Goal: Task Accomplishment & Management: Use online tool/utility

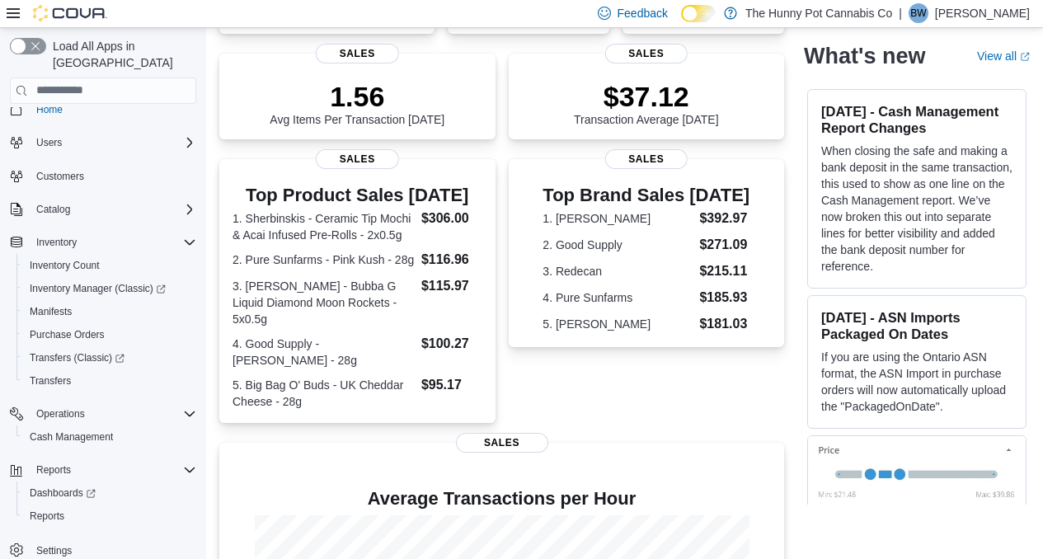
scroll to position [216, 0]
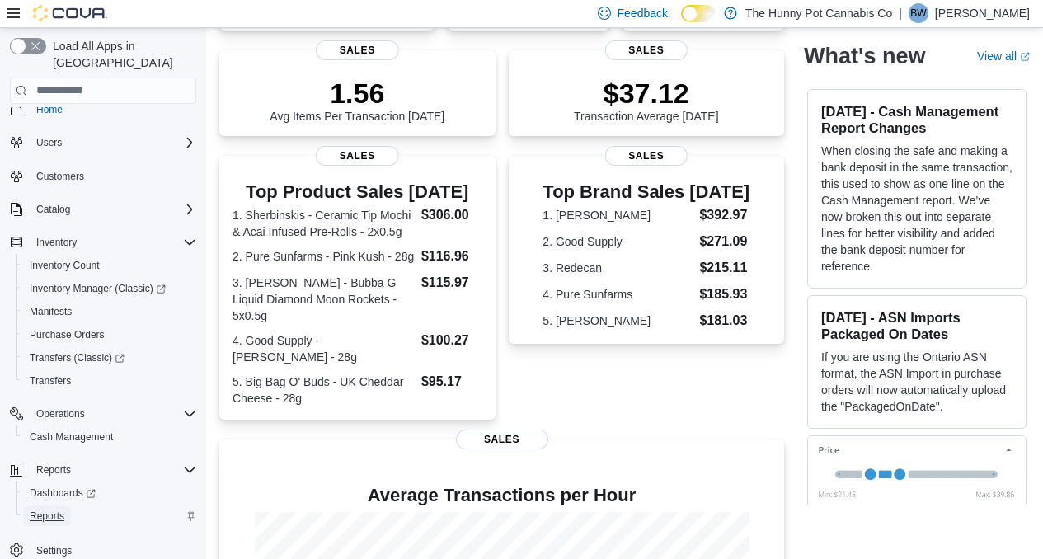
click at [59, 510] on span "Reports" at bounding box center [47, 516] width 35 height 13
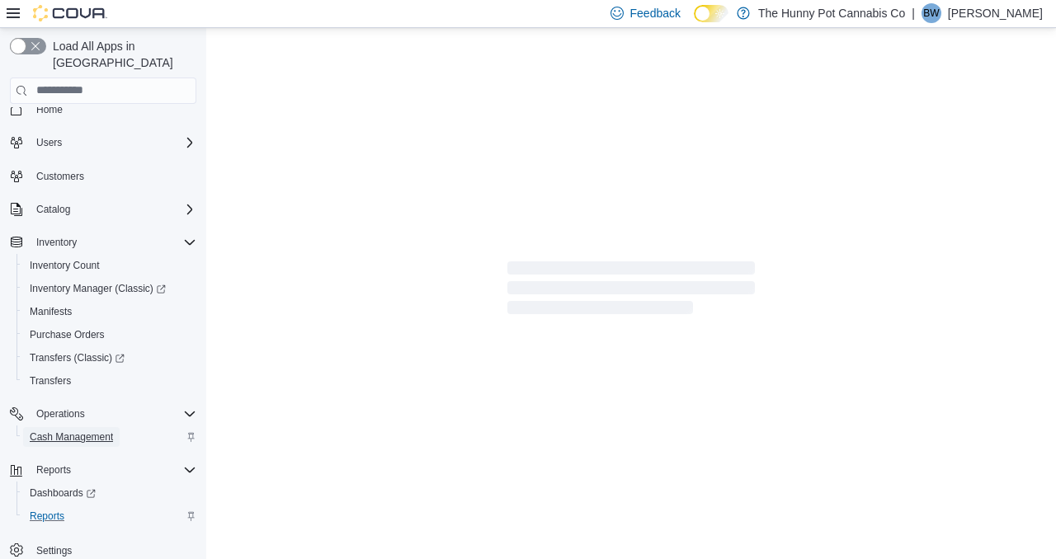
click at [91, 427] on span "Cash Management" at bounding box center [71, 437] width 83 height 20
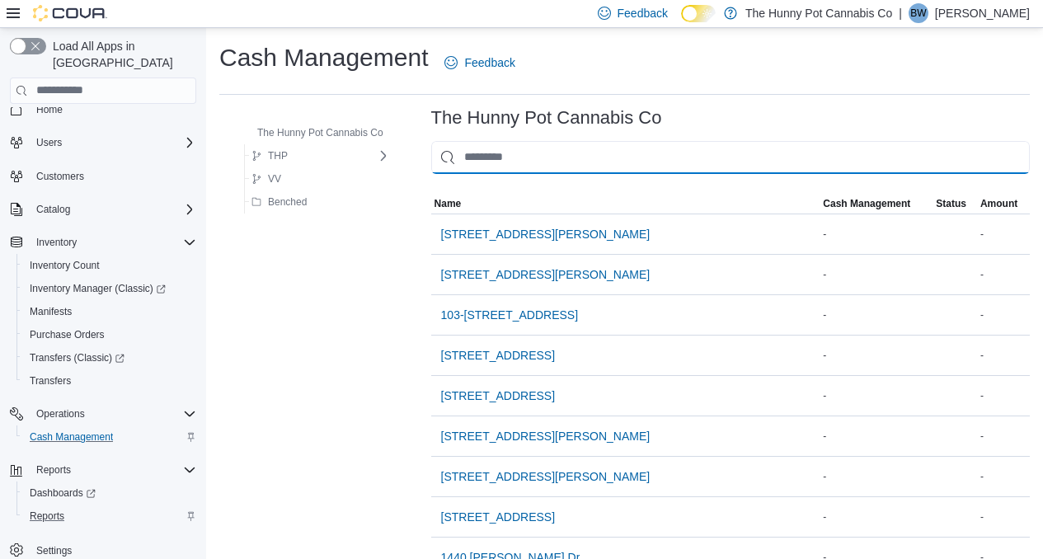
click at [532, 163] on input "This is a search bar. As you type, the results lower in the page will automatic…" at bounding box center [730, 157] width 599 height 33
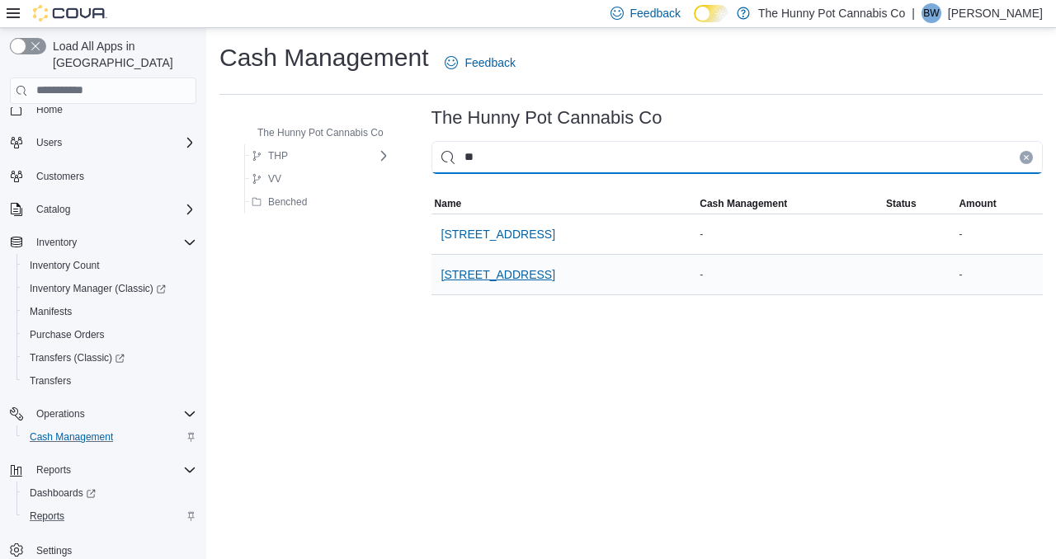
type input "**"
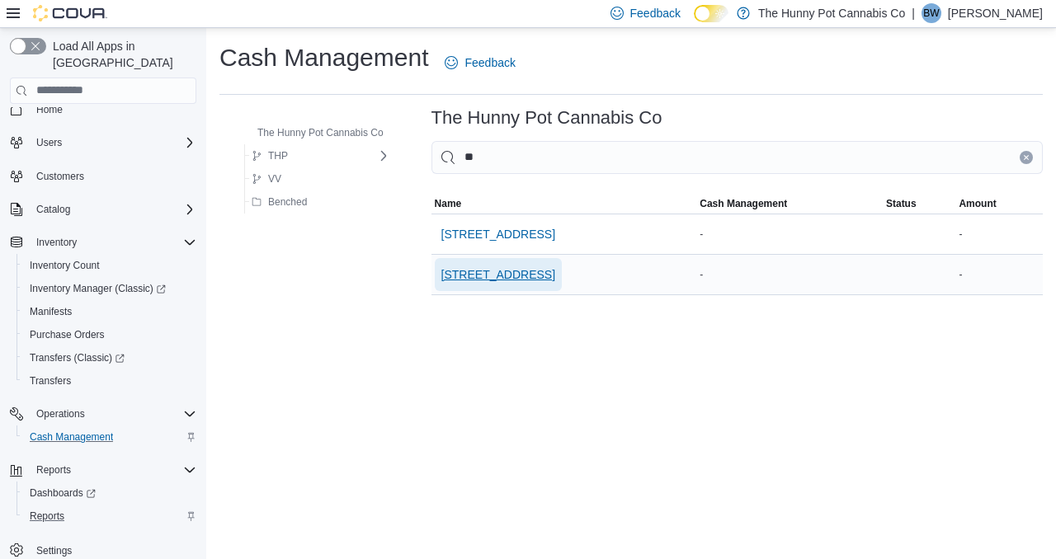
click at [490, 273] on span "[STREET_ADDRESS]" at bounding box center [498, 274] width 114 height 16
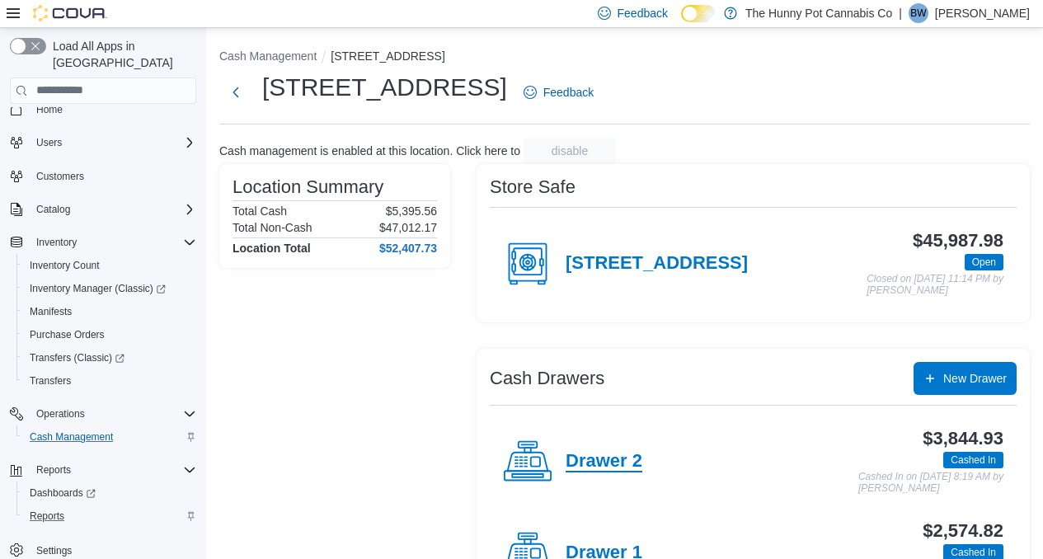
click at [597, 464] on h4 "Drawer 2" at bounding box center [604, 461] width 77 height 21
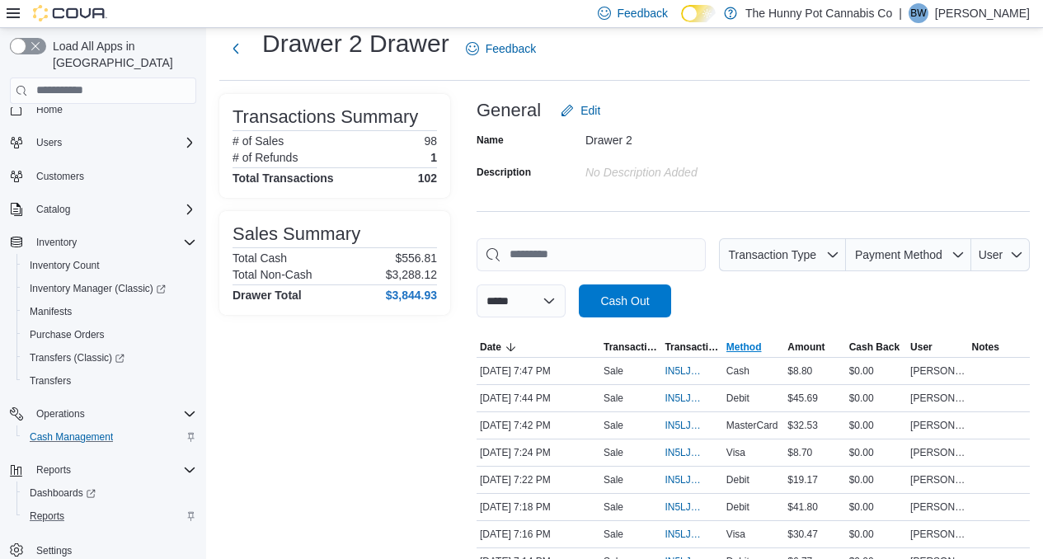
scroll to position [51, 0]
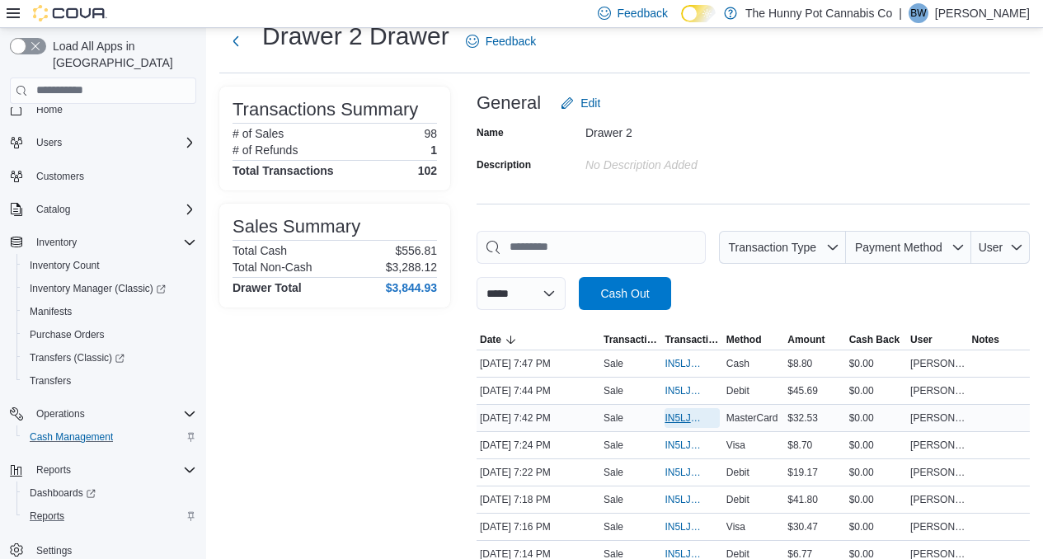
click at [681, 417] on span "IN5LJ3-6144893" at bounding box center [684, 418] width 38 height 13
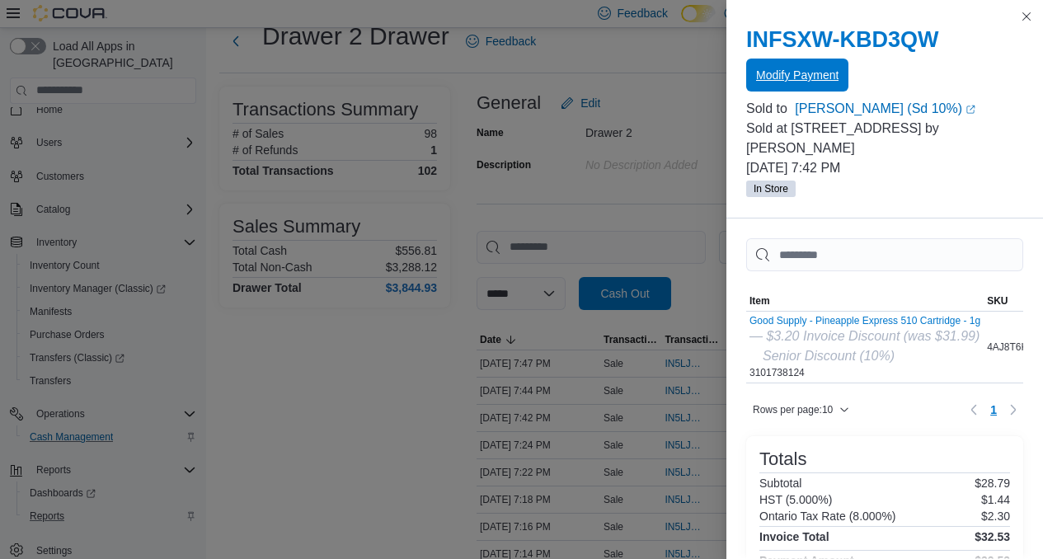
click at [804, 77] on span "Modify Payment" at bounding box center [797, 75] width 82 height 16
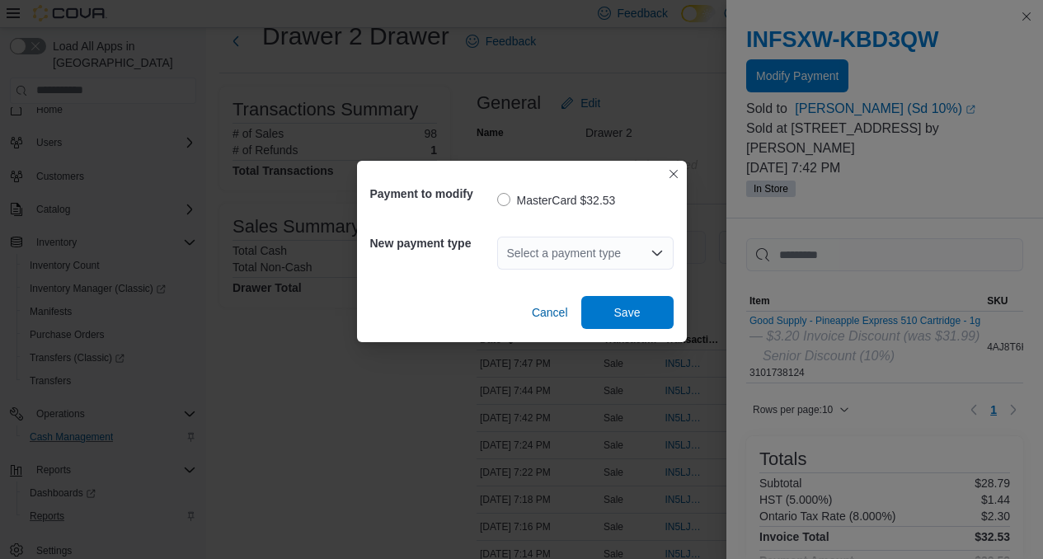
click at [612, 249] on div "Select a payment type" at bounding box center [585, 253] width 177 height 33
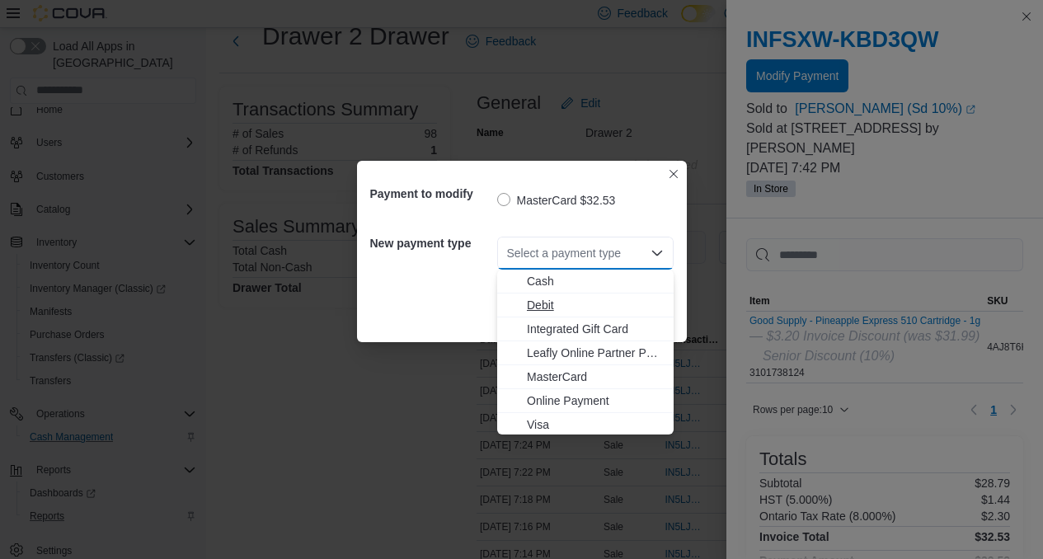
click at [544, 302] on span "Debit" at bounding box center [595, 305] width 137 height 16
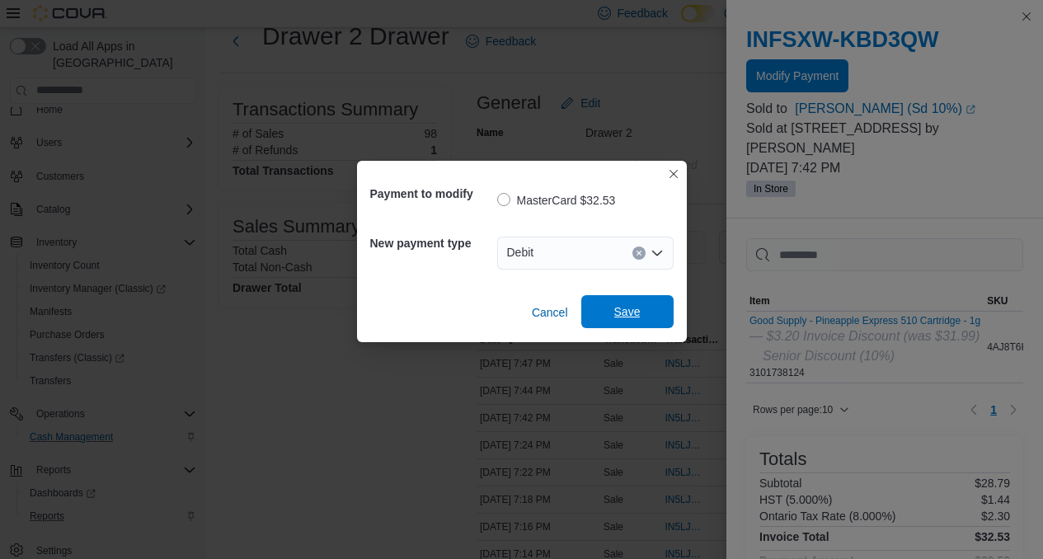
click at [614, 313] on span "Save" at bounding box center [627, 312] width 26 height 16
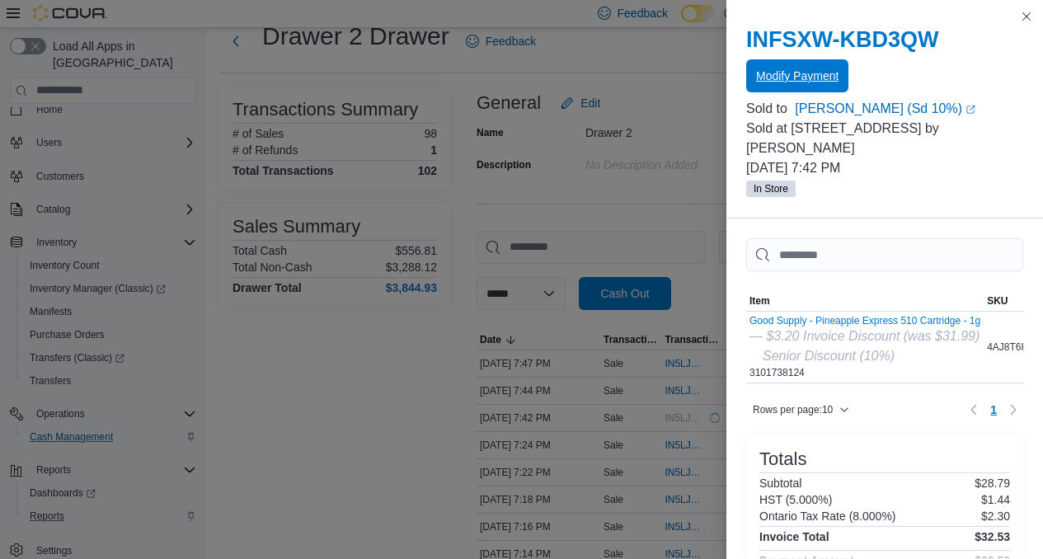
scroll to position [0, 0]
